Goal: Task Accomplishment & Management: Use online tool/utility

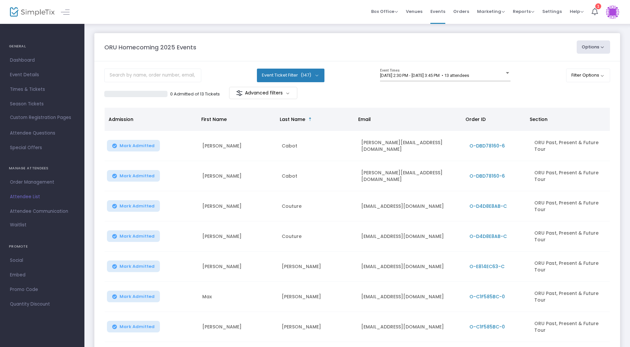
scroll to position [114, 0]
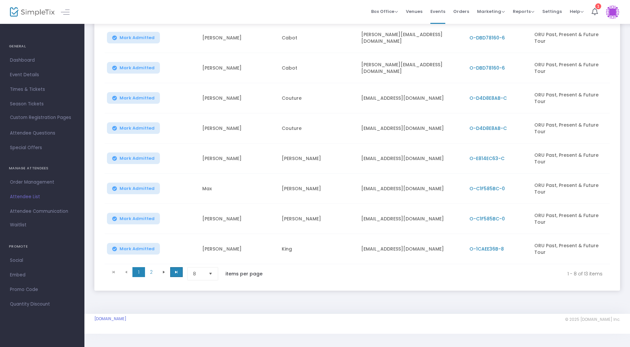
click at [174, 269] on span "Go to the last page" at bounding box center [176, 271] width 5 height 5
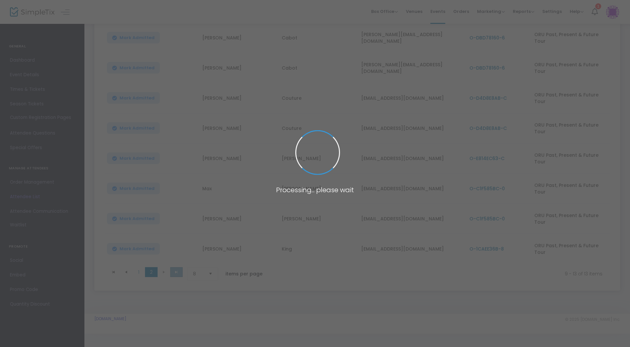
scroll to position [23, 0]
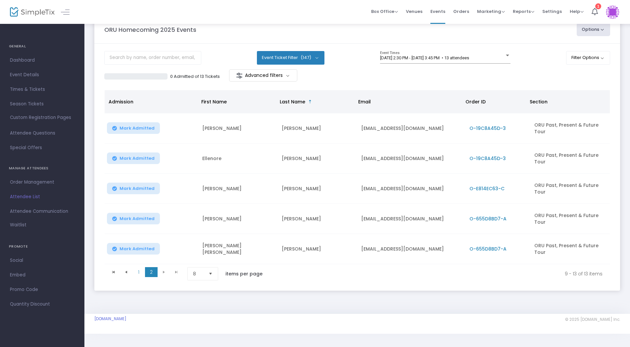
click at [174, 267] on kendo-pager-next-buttons at bounding box center [170, 273] width 25 height 13
click at [505, 53] on div at bounding box center [508, 55] width 6 height 5
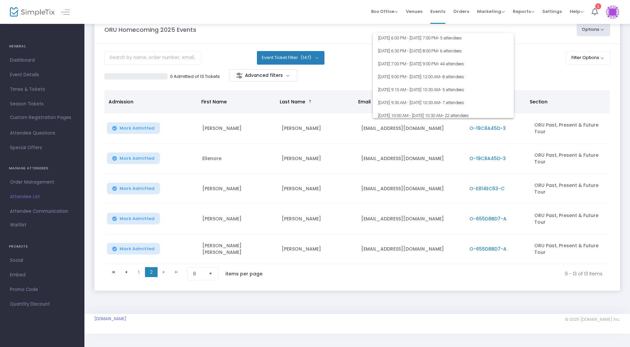
scroll to position [0, 0]
click at [314, 52] on div at bounding box center [315, 173] width 630 height 347
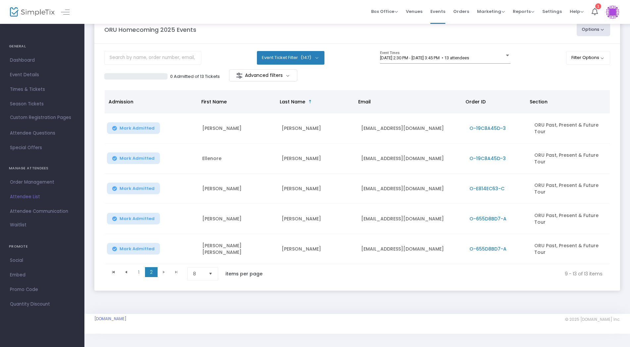
click at [314, 52] on button "Event Ticket Filter (147)" at bounding box center [291, 57] width 68 height 13
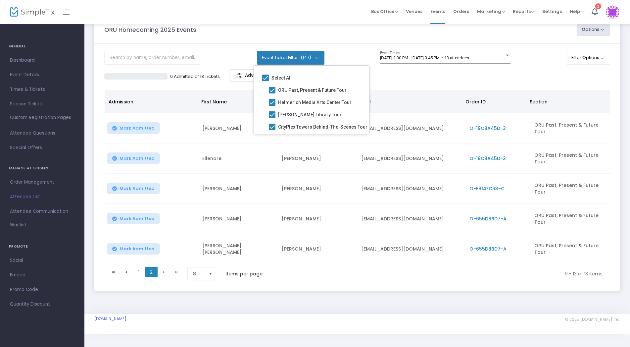
click at [314, 52] on button "Event Ticket Filter (147)" at bounding box center [291, 57] width 68 height 13
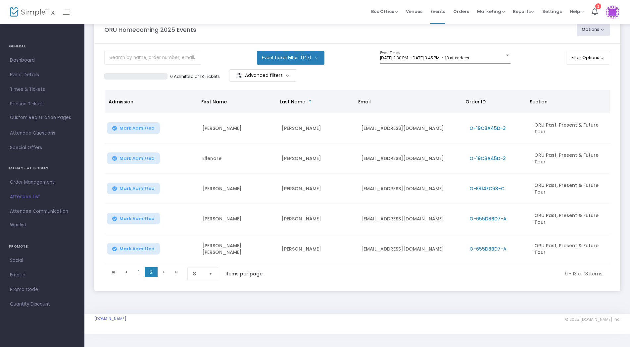
click at [286, 70] on m-button "Advanced filters" at bounding box center [263, 75] width 69 height 12
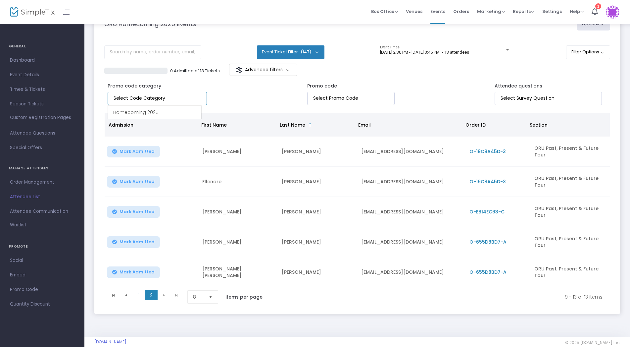
click at [177, 97] on input at bounding box center [159, 98] width 90 height 7
click at [144, 114] on span "Homecoming 2025" at bounding box center [135, 112] width 45 height 7
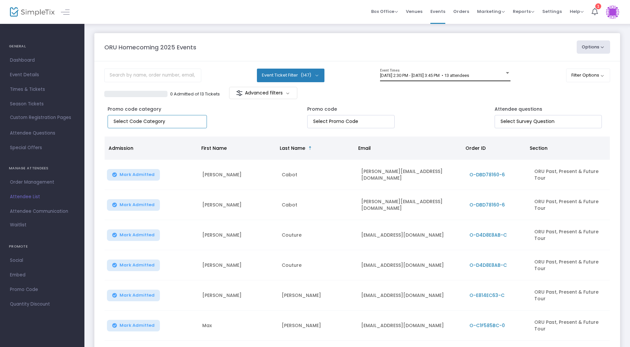
click at [506, 73] on div at bounding box center [507, 73] width 3 height 2
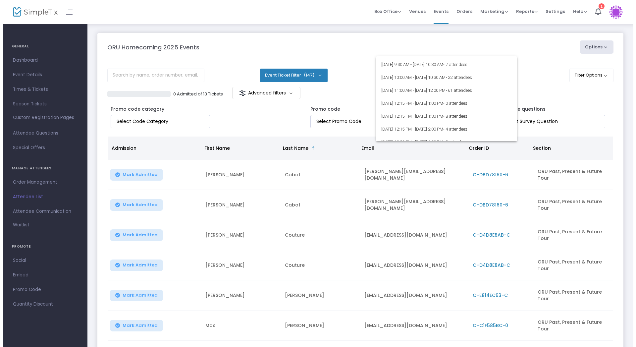
scroll to position [143, 0]
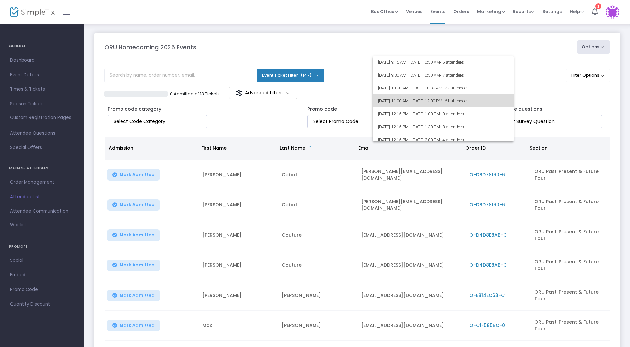
click at [460, 101] on span "[DATE] 11:00 AM - [DATE] 12:00 PM • 61 attendees" at bounding box center [443, 100] width 130 height 13
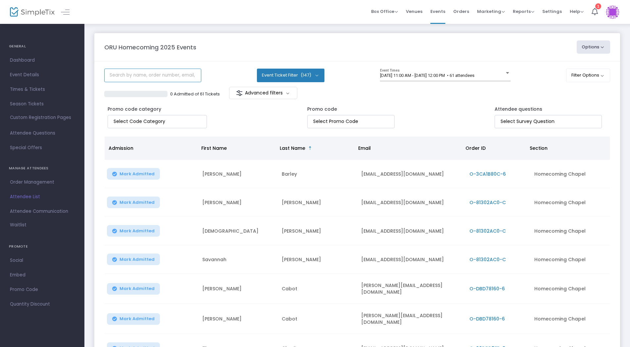
click at [156, 78] on input "text" at bounding box center [152, 76] width 97 height 14
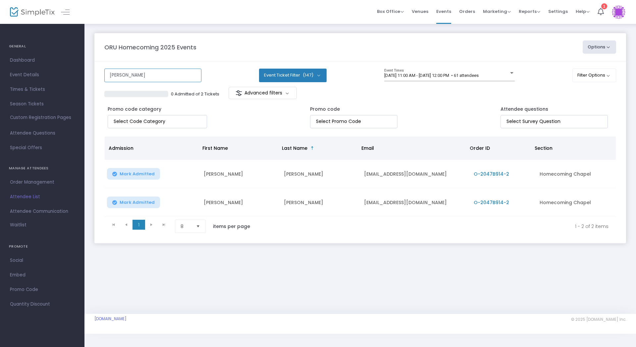
drag, startPoint x: 105, startPoint y: 76, endPoint x: 88, endPoint y: 75, distance: 17.6
click at [104, 75] on input "[PERSON_NAME]" at bounding box center [152, 76] width 97 height 14
drag, startPoint x: 133, startPoint y: 76, endPoint x: 106, endPoint y: 74, distance: 27.2
click at [106, 74] on input "gimotty" at bounding box center [152, 76] width 97 height 14
type input "[PERSON_NAME]"
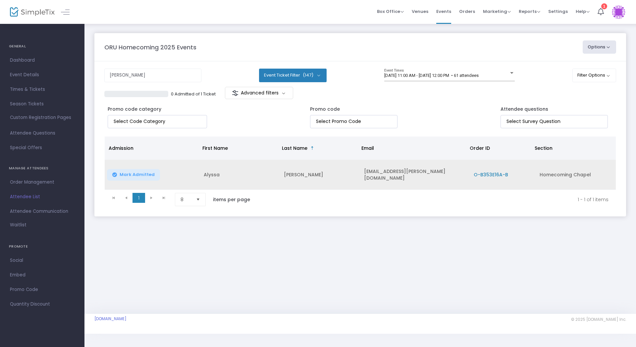
click at [489, 174] on span "O-B353E16A-B" at bounding box center [490, 174] width 34 height 7
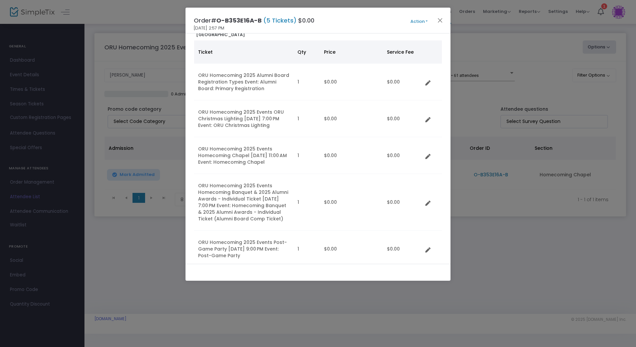
scroll to position [39, 0]
